Goal: Information Seeking & Learning: Learn about a topic

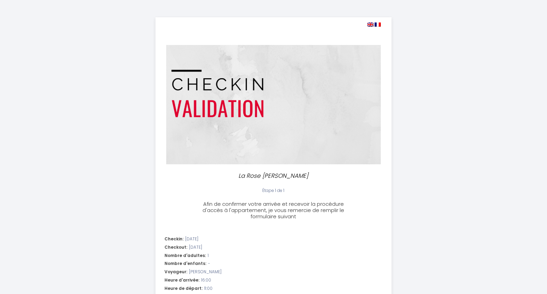
select select "16:00"
select select "11:00"
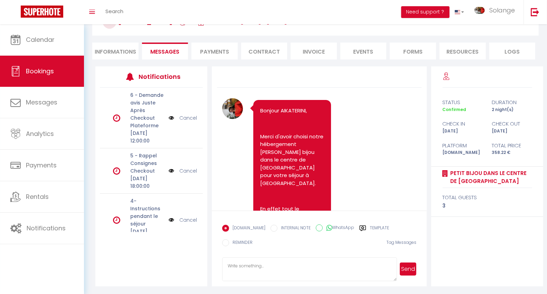
scroll to position [2237, 0]
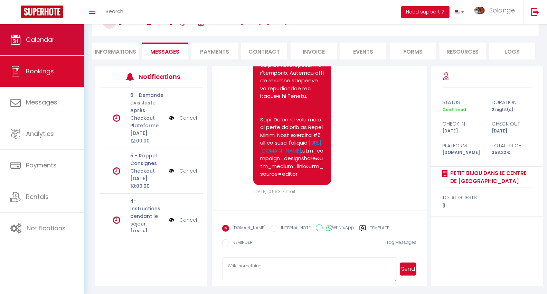
click at [44, 40] on span "Calendar" at bounding box center [40, 39] width 29 height 9
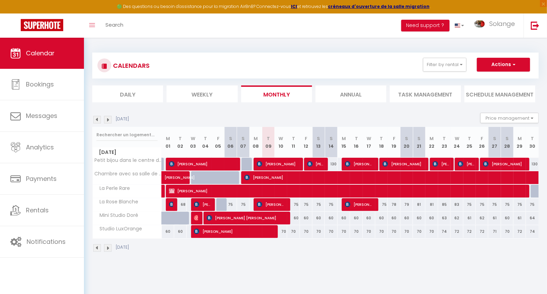
click at [252, 96] on li "Monthly" at bounding box center [276, 93] width 71 height 17
click at [106, 117] on img at bounding box center [108, 120] width 8 height 8
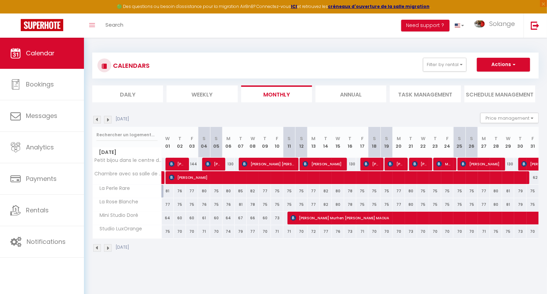
click at [106, 119] on img at bounding box center [108, 120] width 8 height 8
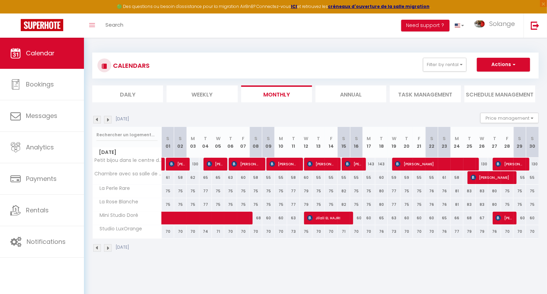
click at [106, 119] on img at bounding box center [108, 120] width 8 height 8
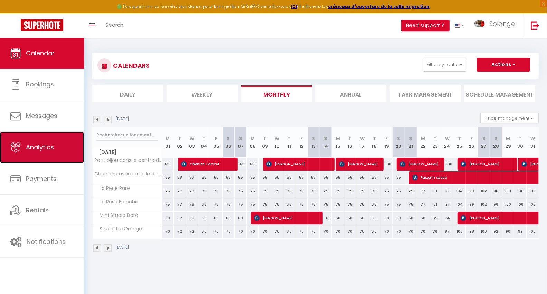
click at [44, 146] on span "Analytics" at bounding box center [40, 147] width 28 height 9
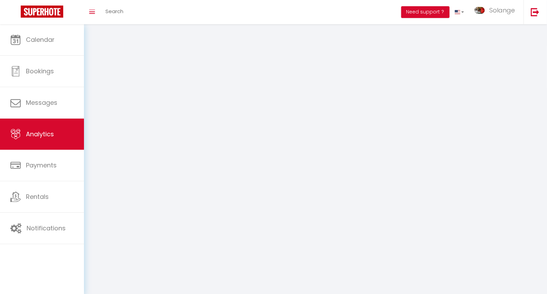
select select "2025"
select select "9"
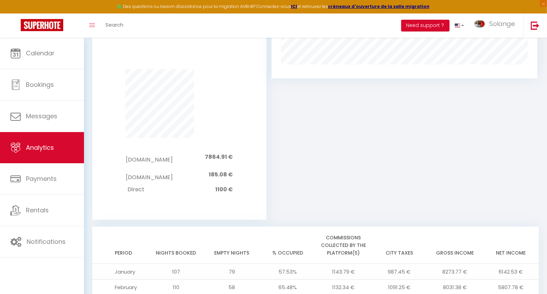
scroll to position [551, 0]
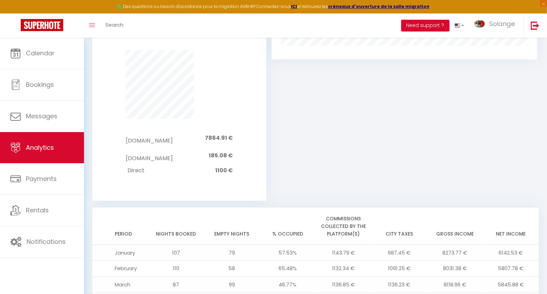
drag, startPoint x: 501, startPoint y: 263, endPoint x: 492, endPoint y: 262, distance: 9.0
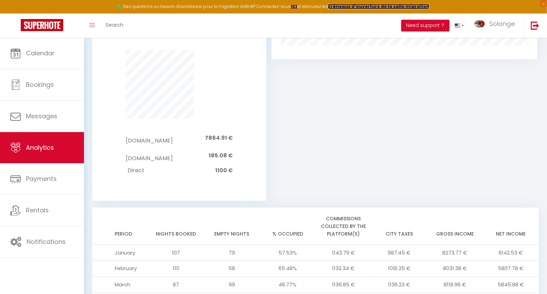
click at [382, 7] on strong "créneaux d'ouverture de la salle migration" at bounding box center [379, 6] width 102 height 6
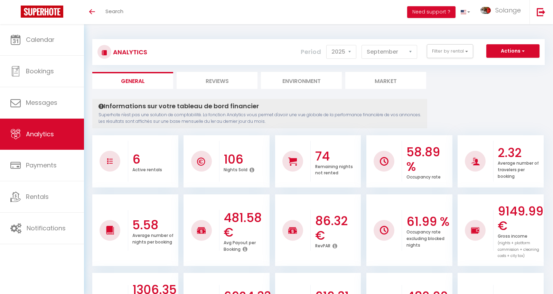
select select "2025"
select select "9"
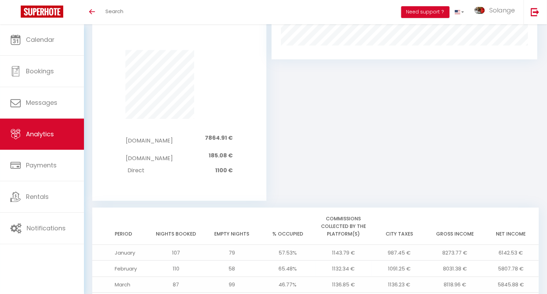
drag, startPoint x: 499, startPoint y: 264, endPoint x: 489, endPoint y: 261, distance: 10.6
drag, startPoint x: 500, startPoint y: 266, endPoint x: 488, endPoint y: 262, distance: 12.7
